Goal: Check status

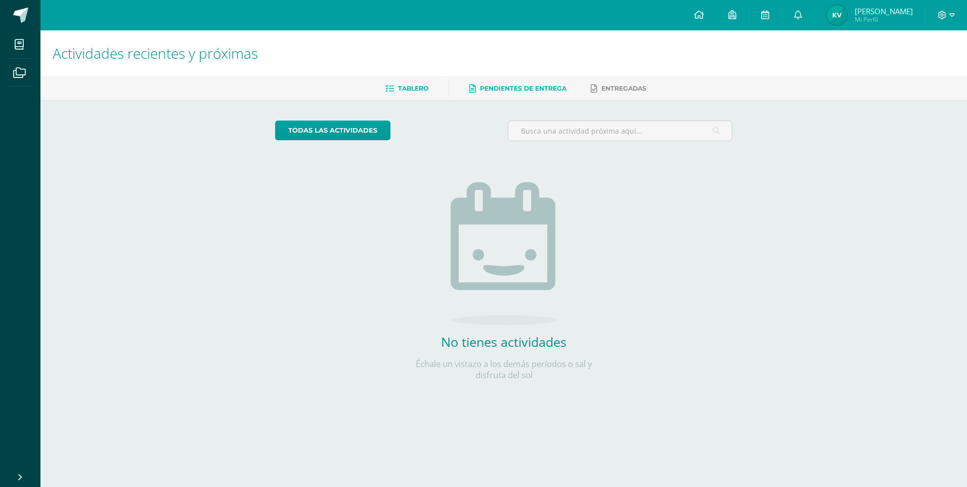
click at [492, 89] on span "Pendientes de entrega" at bounding box center [523, 88] width 87 height 8
click at [609, 91] on span "Entregadas" at bounding box center [624, 88] width 45 height 8
click at [798, 18] on icon at bounding box center [798, 14] width 8 height 9
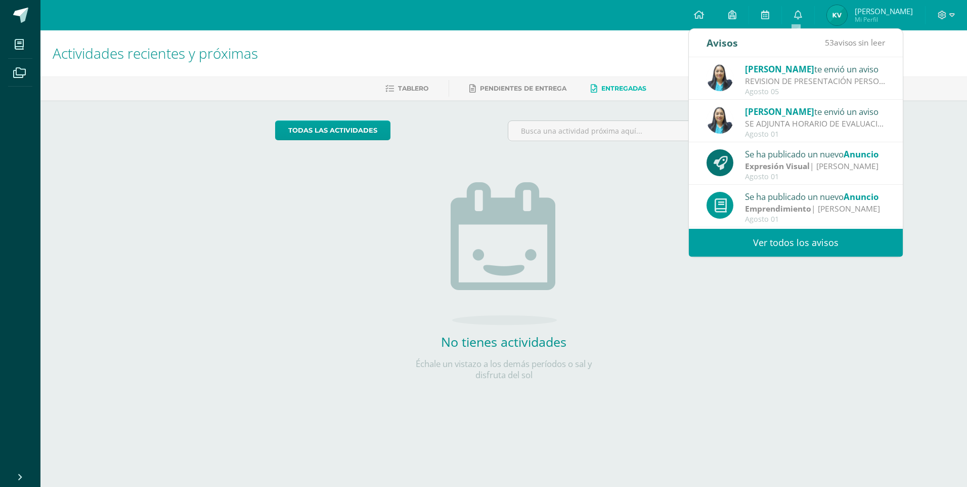
click at [642, 233] on div "todas las Actividades No tienes actividades Échale un vistazo a los demás perío…" at bounding box center [504, 256] width 498 height 313
